Goal: Go to known website: Access a specific website the user already knows

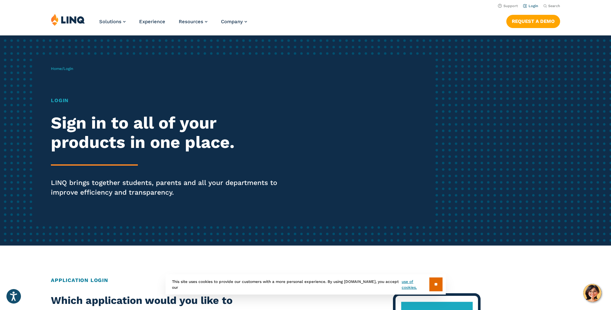
click at [532, 6] on link "Login" at bounding box center [530, 6] width 15 height 4
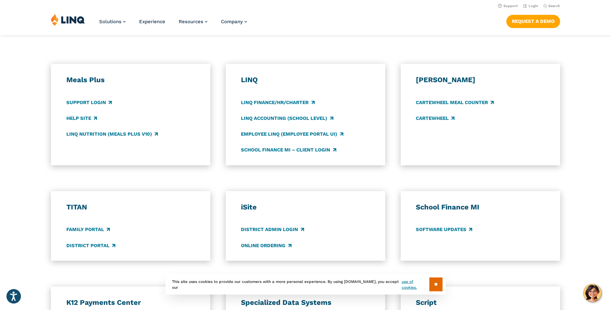
scroll to position [322, 0]
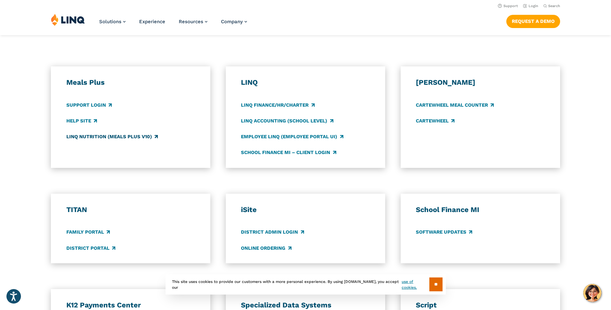
click at [89, 136] on link "LINQ Nutrition (Meals Plus v10)" at bounding box center [111, 136] width 91 height 7
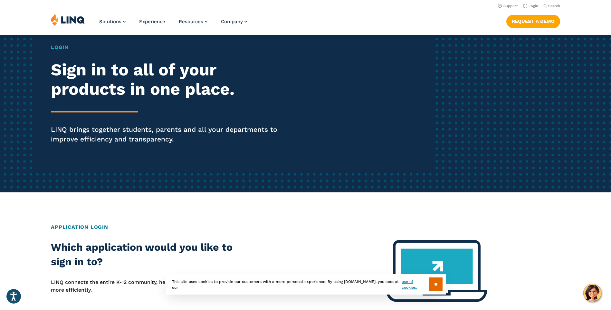
scroll to position [64, 0]
